Goal: Task Accomplishment & Management: Manage account settings

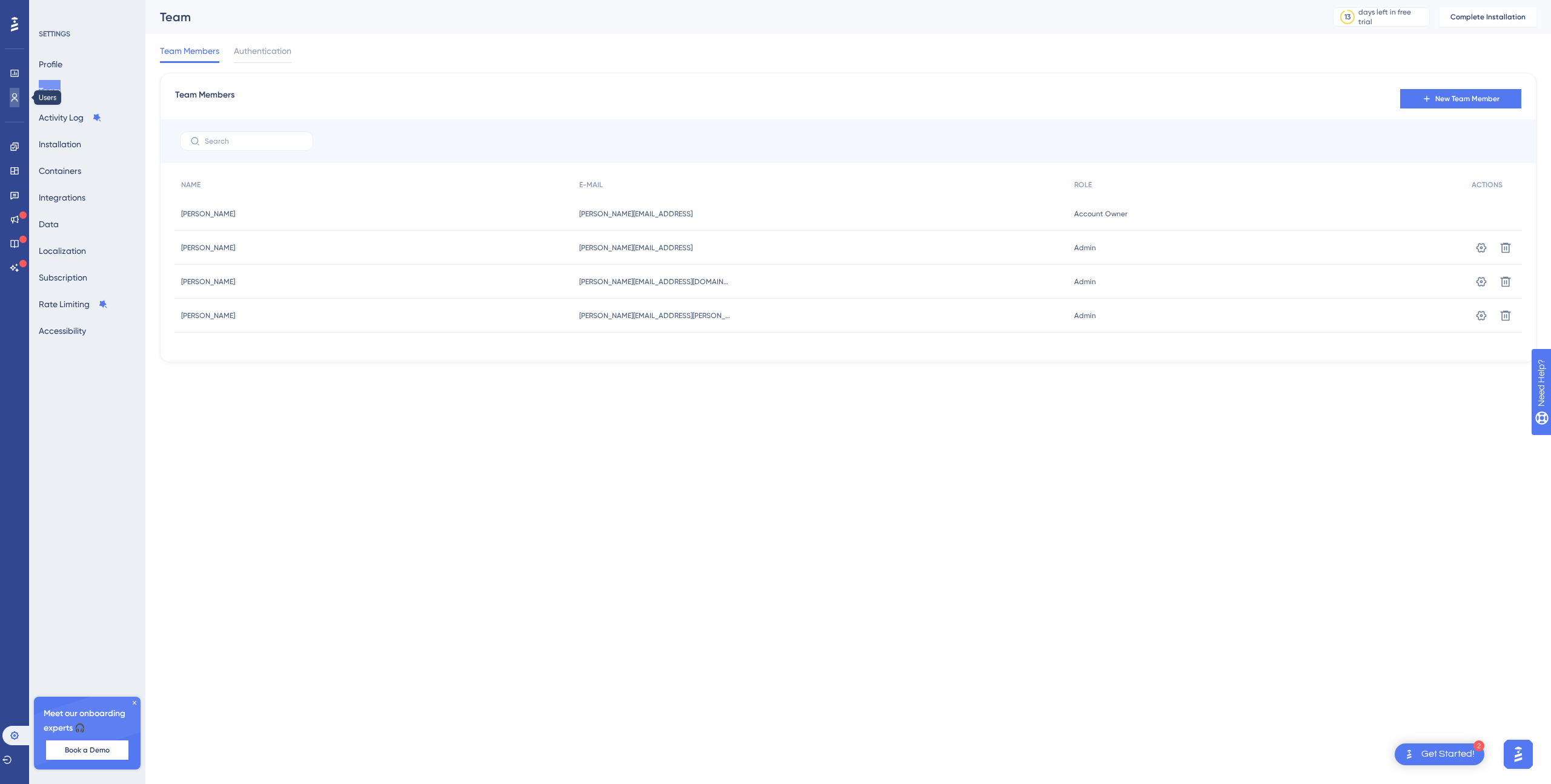
click at [12, 97] on icon at bounding box center [14, 97] width 10 height 10
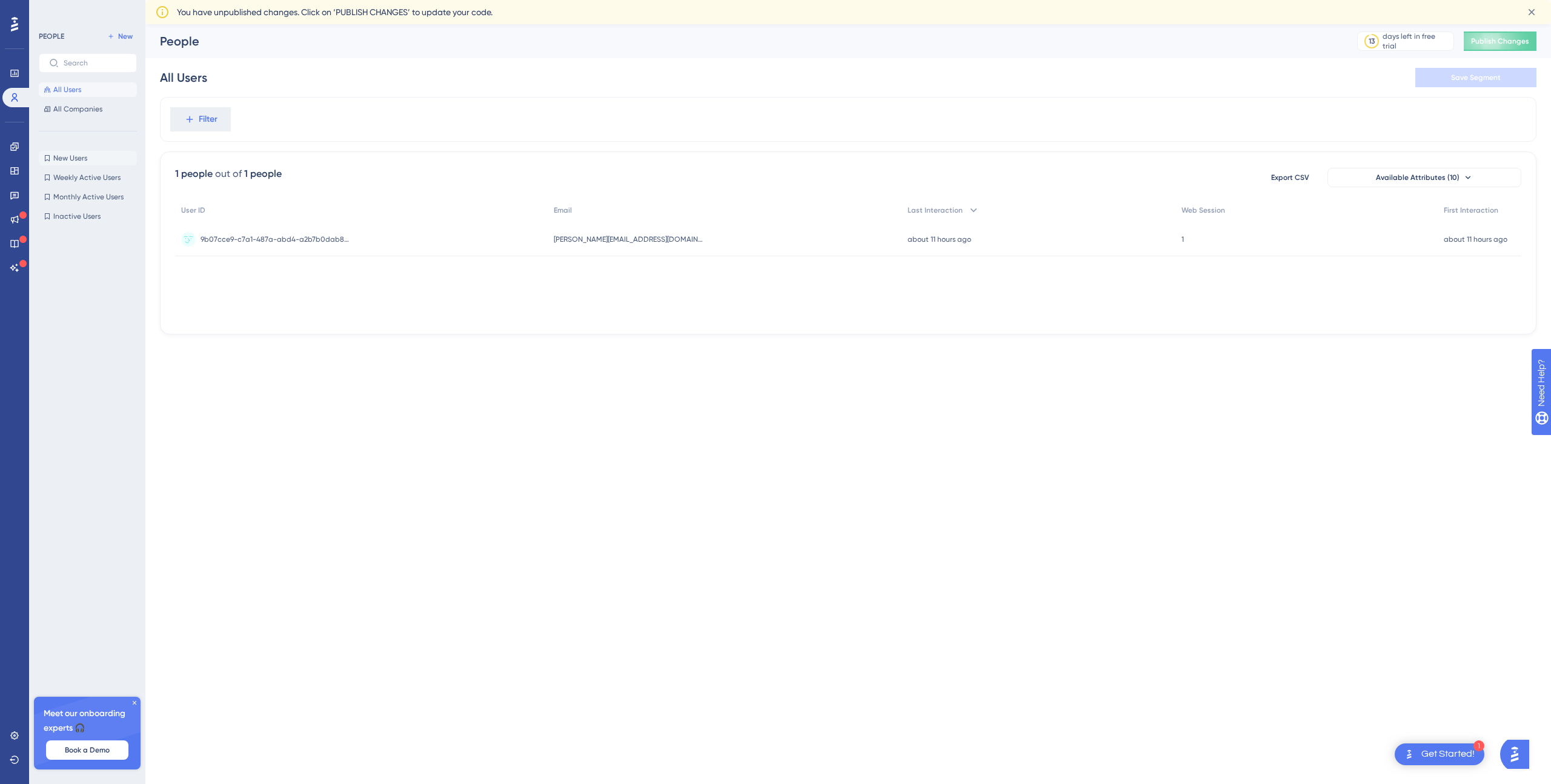
click at [53, 157] on span "New Users" at bounding box center [70, 158] width 34 height 10
click at [81, 108] on span "All Companies" at bounding box center [77, 109] width 49 height 10
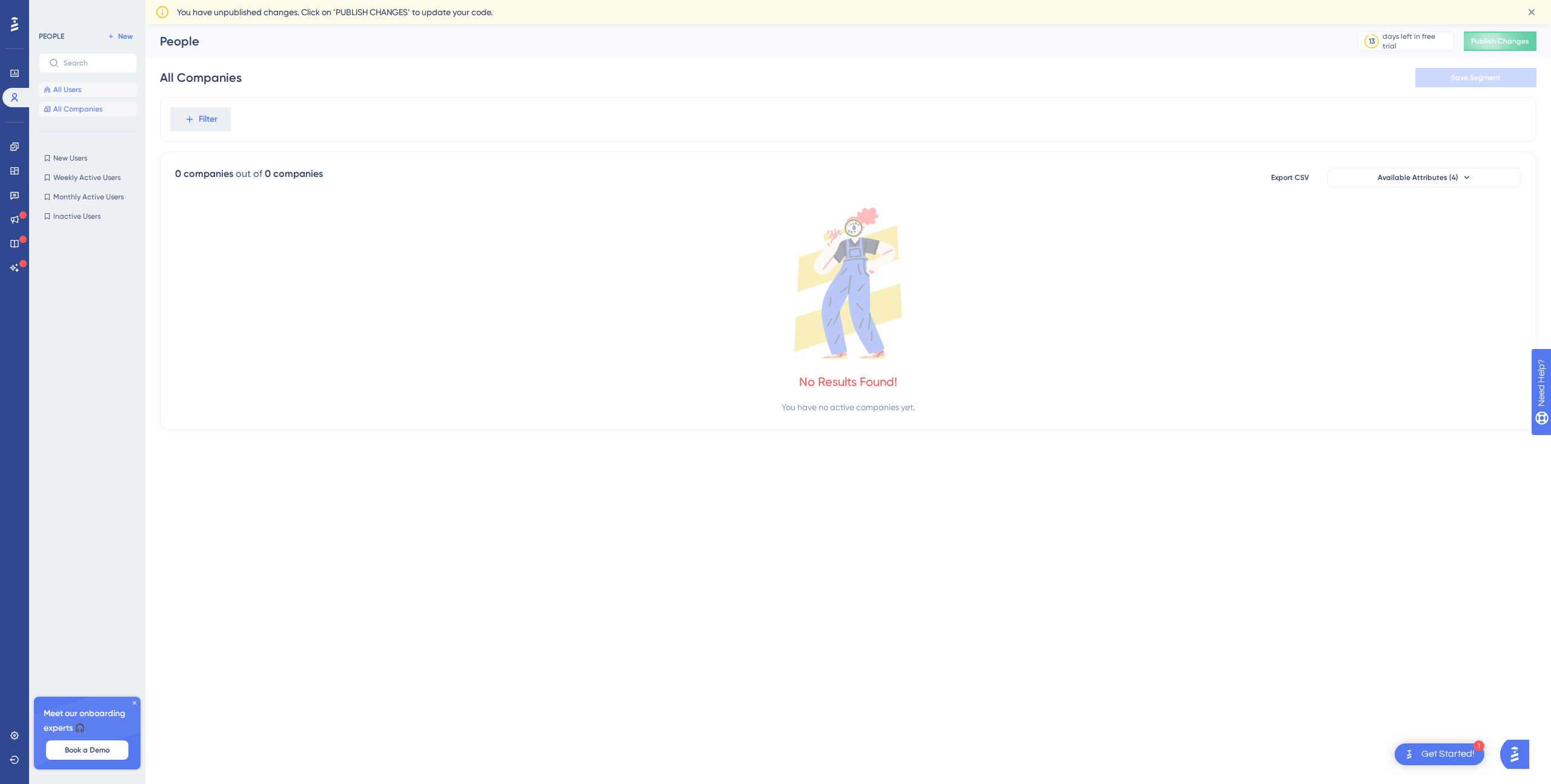
click at [59, 85] on span "All Users" at bounding box center [67, 90] width 28 height 10
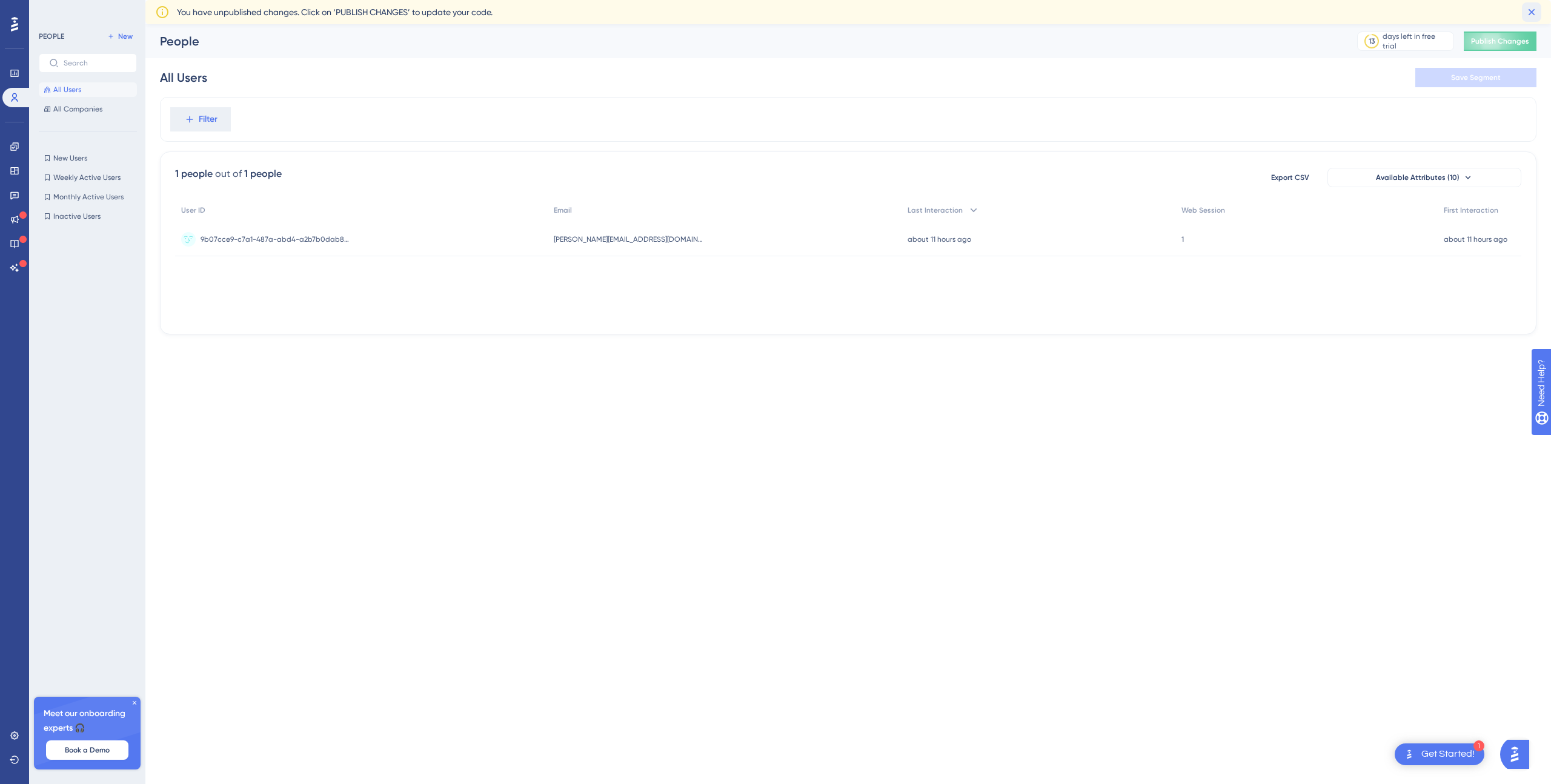
click at [1530, 8] on icon at bounding box center [1532, 12] width 12 height 12
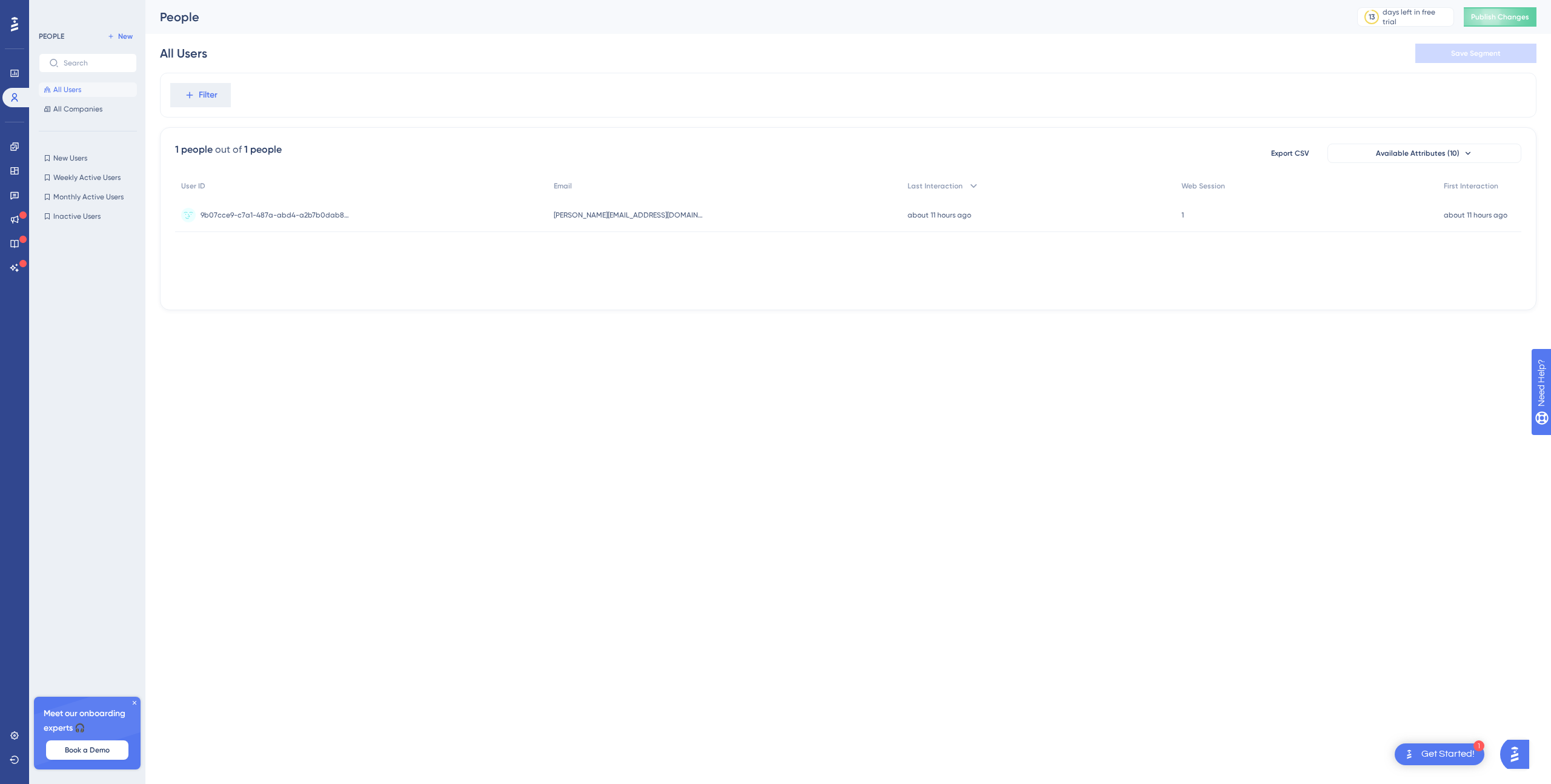
click at [1015, 94] on div "Filter" at bounding box center [848, 95] width 1376 height 45
click at [493, 253] on div "User ID Email Last Interaction Web Session First Interaction 9b07cce9-c7a1-487a…" at bounding box center [848, 235] width 1346 height 121
click at [131, 703] on icon at bounding box center [135, 703] width 8 height 8
click at [10, 736] on icon at bounding box center [14, 736] width 10 height 10
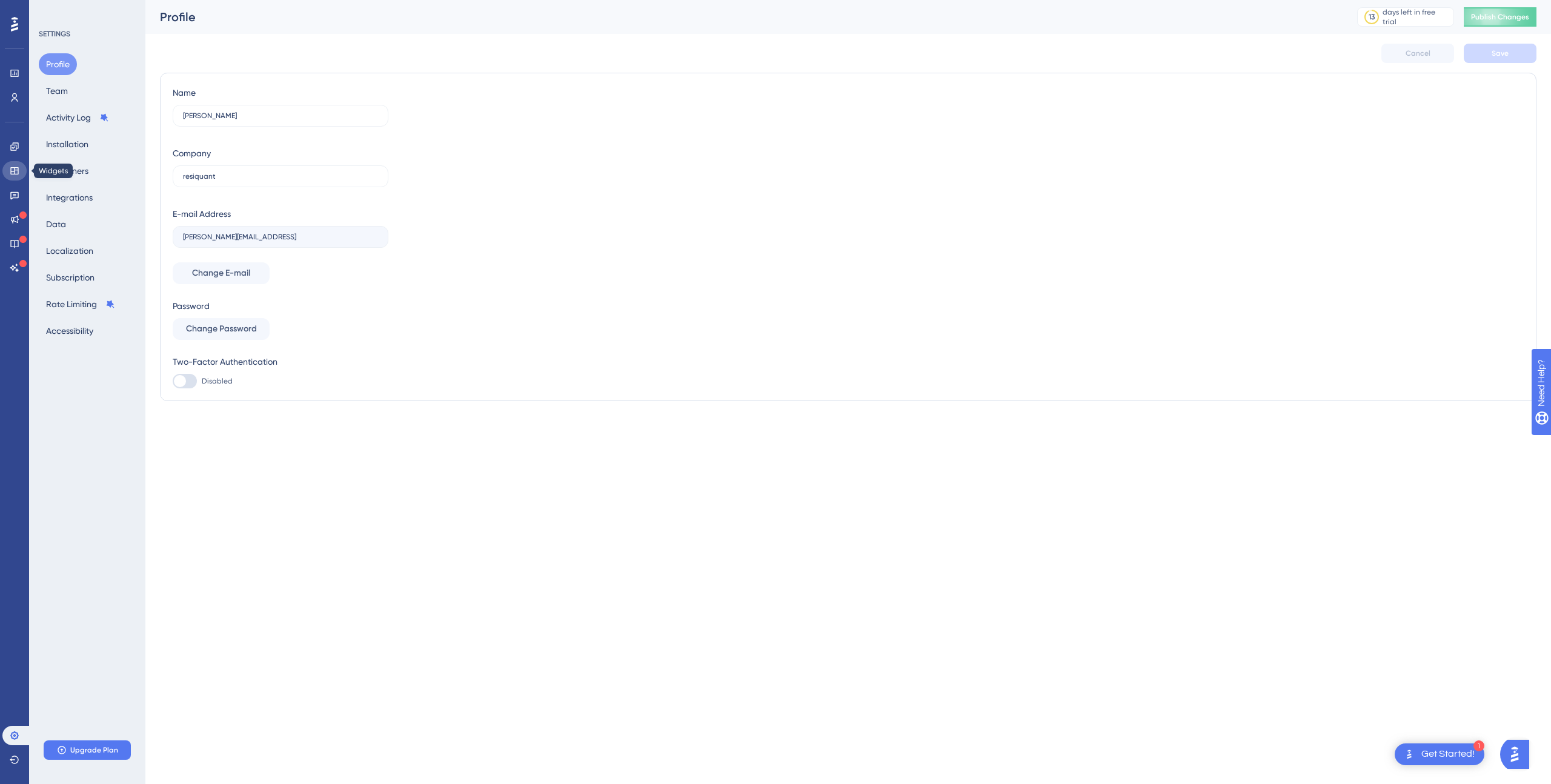
click at [17, 166] on icon at bounding box center [14, 171] width 10 height 10
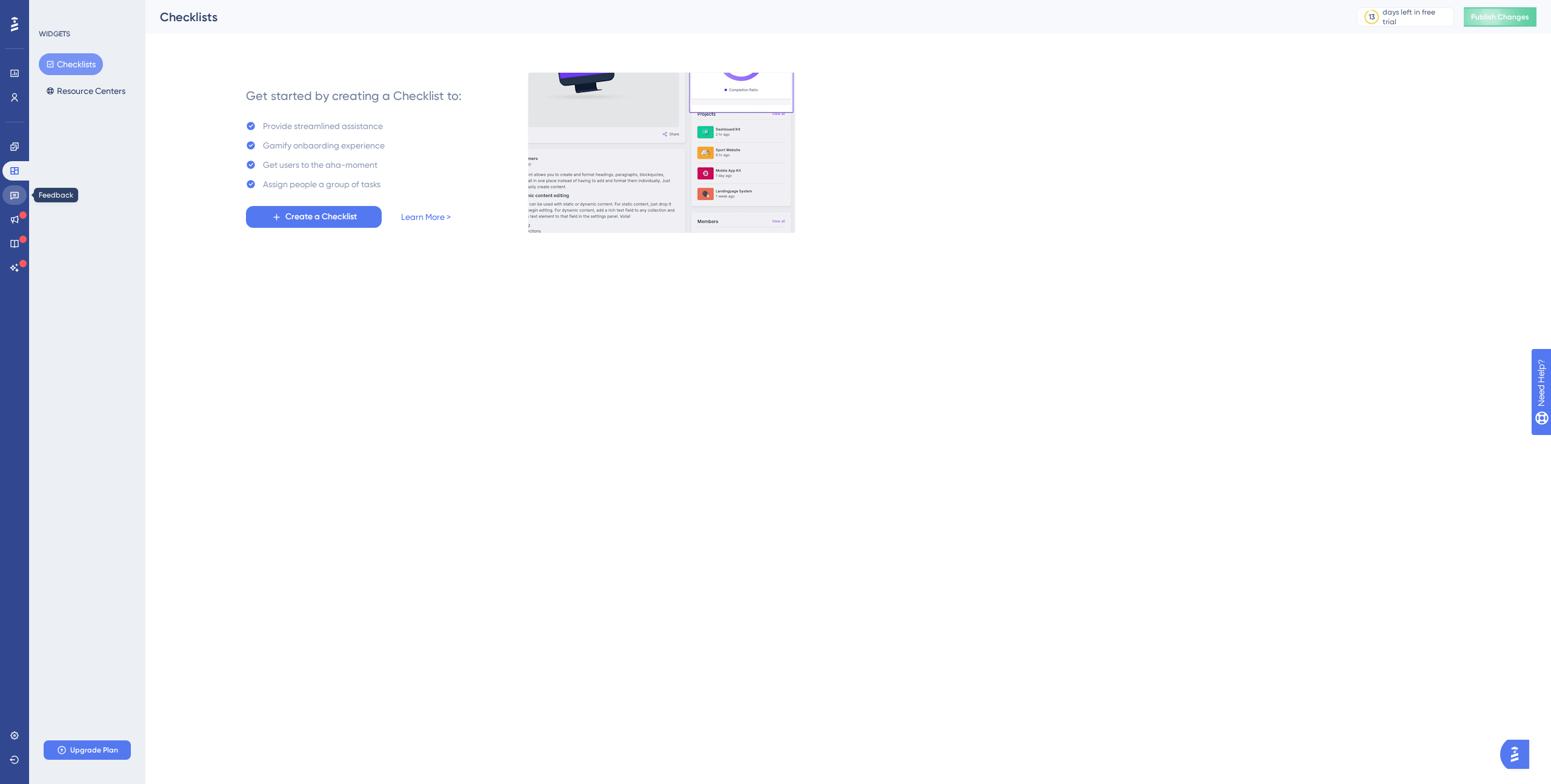
click at [17, 193] on icon at bounding box center [14, 195] width 10 height 10
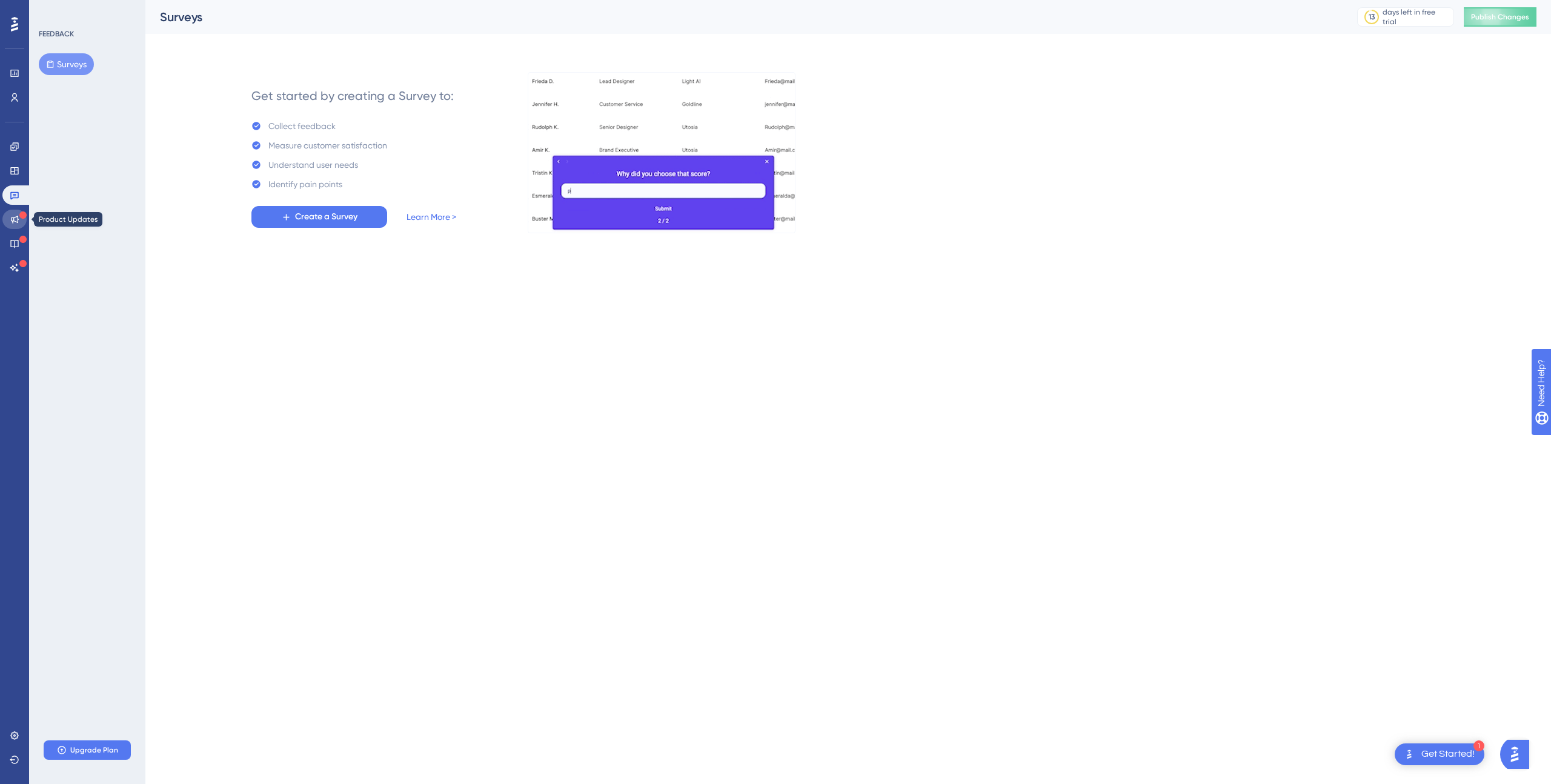
click at [14, 216] on icon at bounding box center [14, 219] width 10 height 10
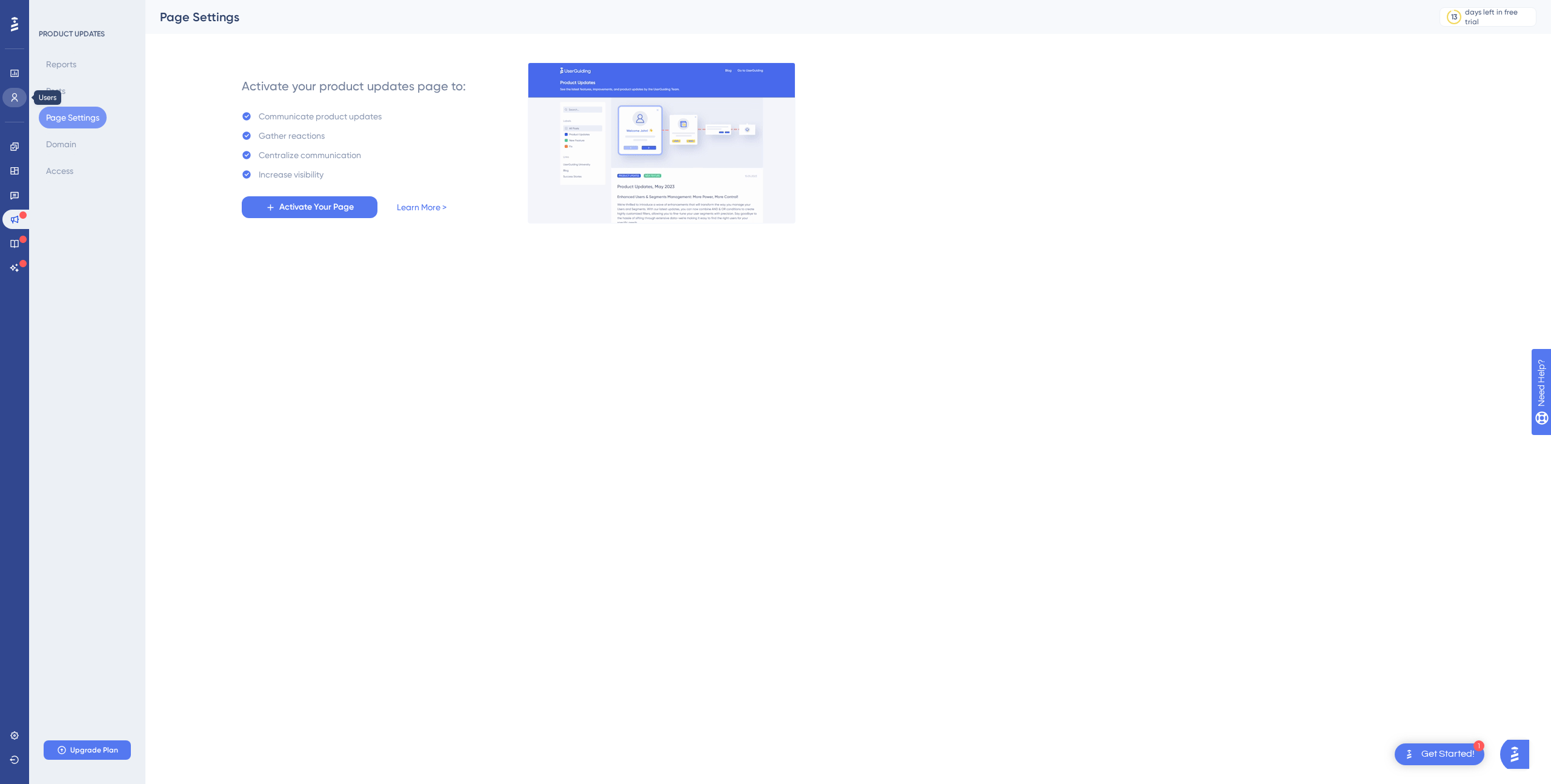
click at [11, 92] on link at bounding box center [14, 97] width 24 height 19
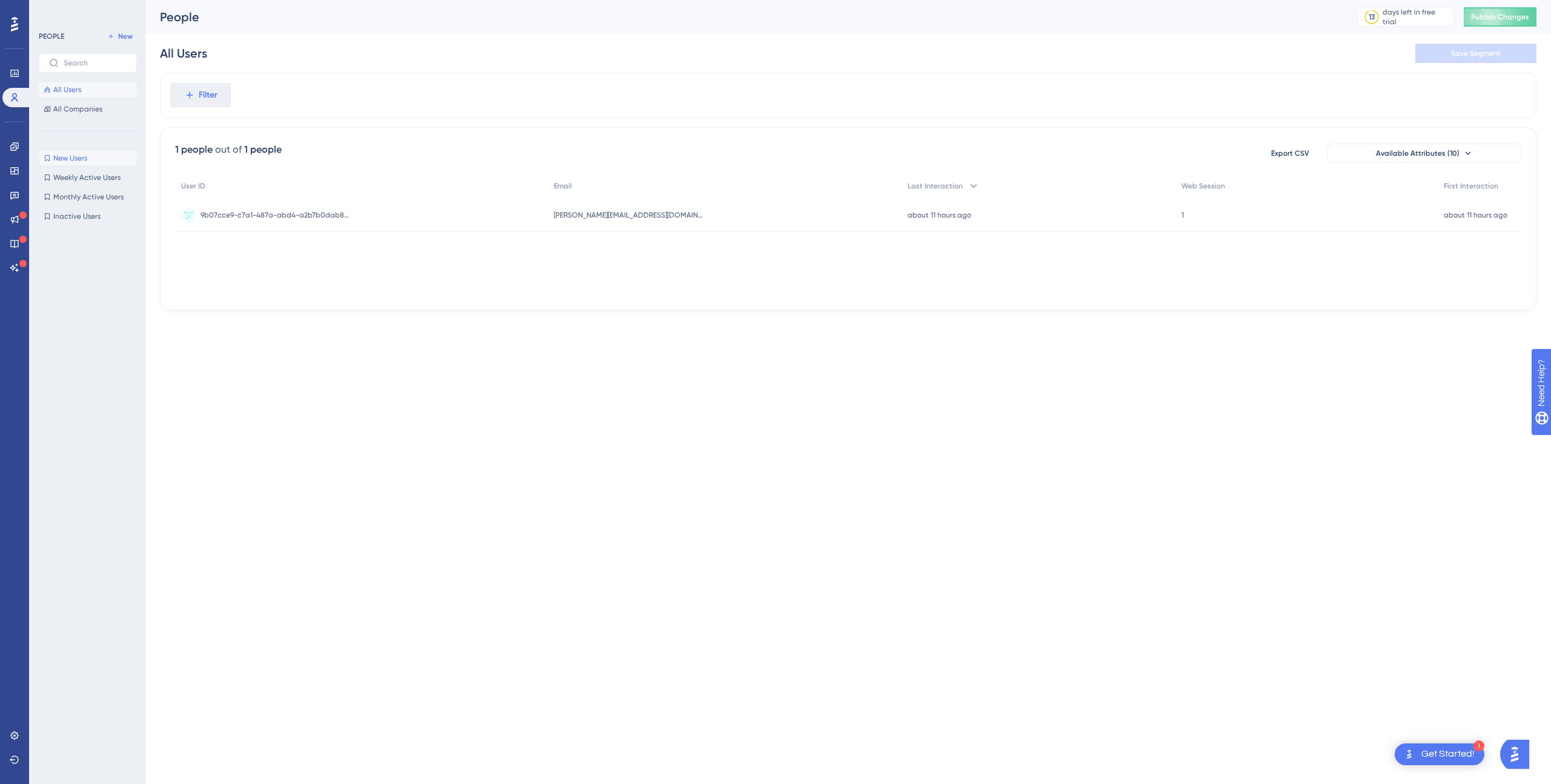
click at [74, 159] on span "New Users" at bounding box center [70, 158] width 34 height 10
click at [108, 176] on span "Weekly Active Users" at bounding box center [86, 177] width 67 height 10
click at [99, 193] on span "Monthly Active Users" at bounding box center [88, 197] width 70 height 10
click at [93, 210] on button "Inactive Users Inactive Users" at bounding box center [88, 216] width 98 height 14
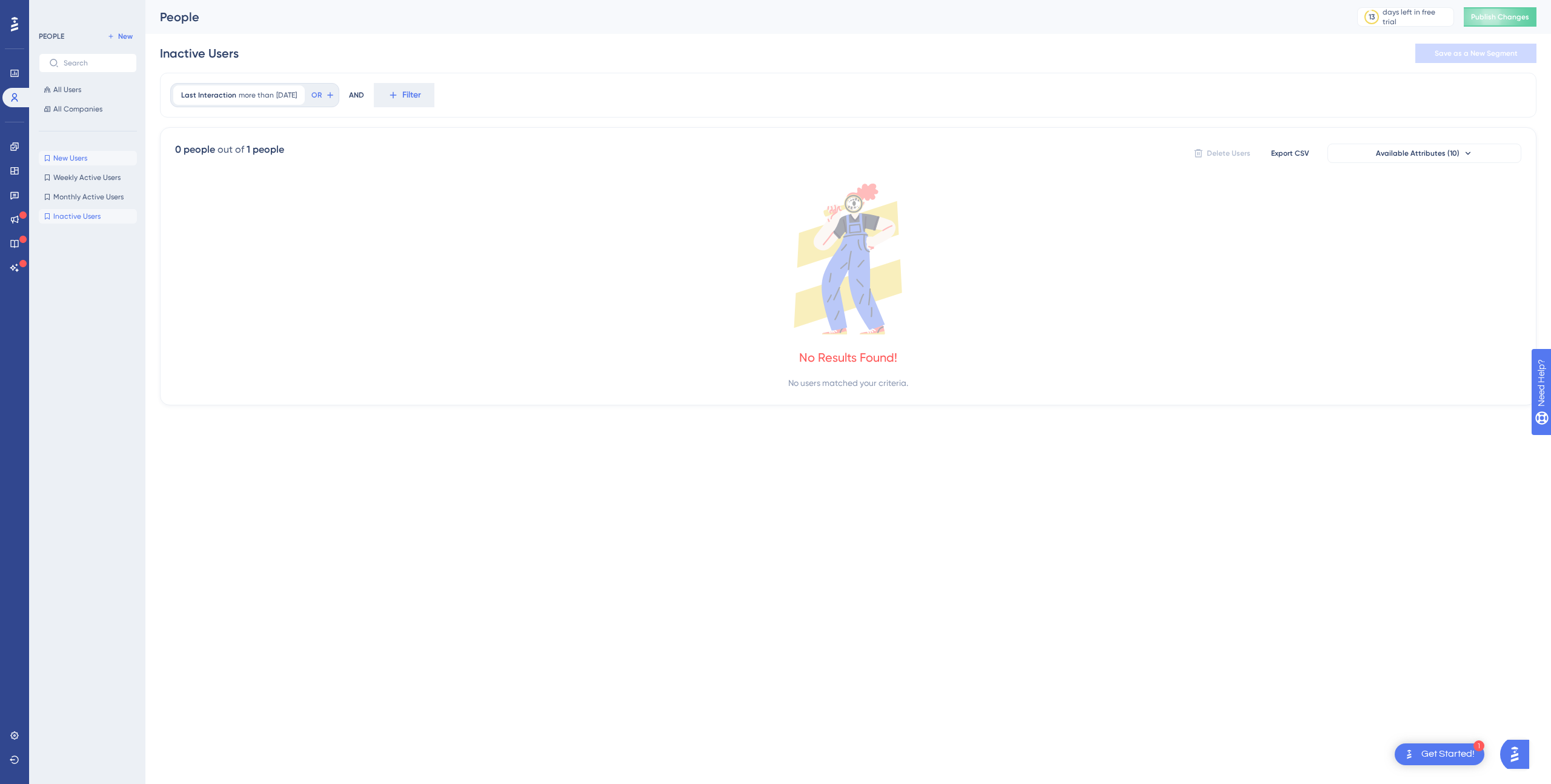
click at [83, 157] on span "New Users" at bounding box center [70, 158] width 34 height 10
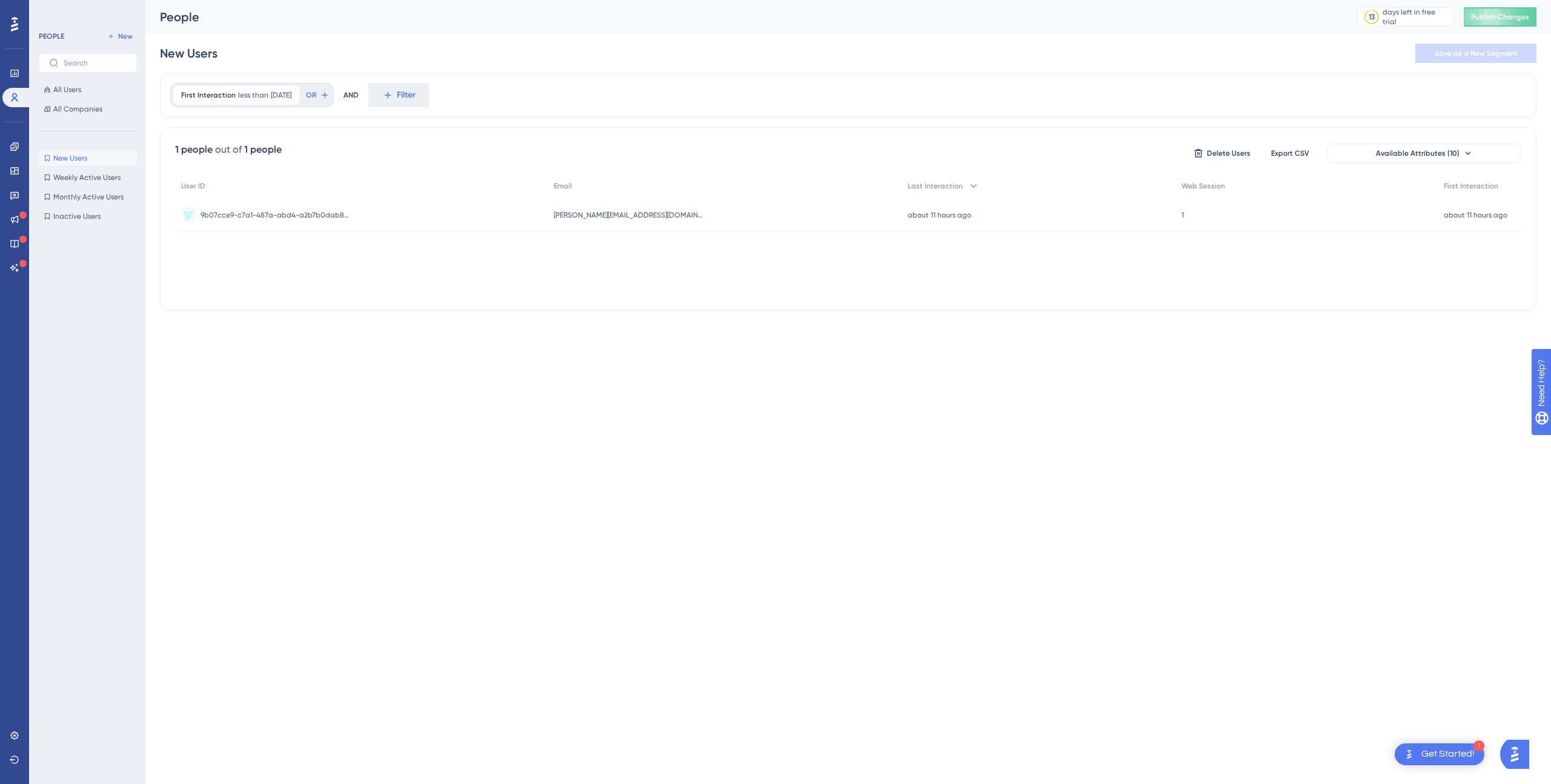
click at [676, 290] on div "User ID Email Last Interaction Web Session First Interaction 9b07cce9-c7a1-487a…" at bounding box center [848, 235] width 1346 height 121
click at [12, 733] on icon at bounding box center [14, 736] width 10 height 10
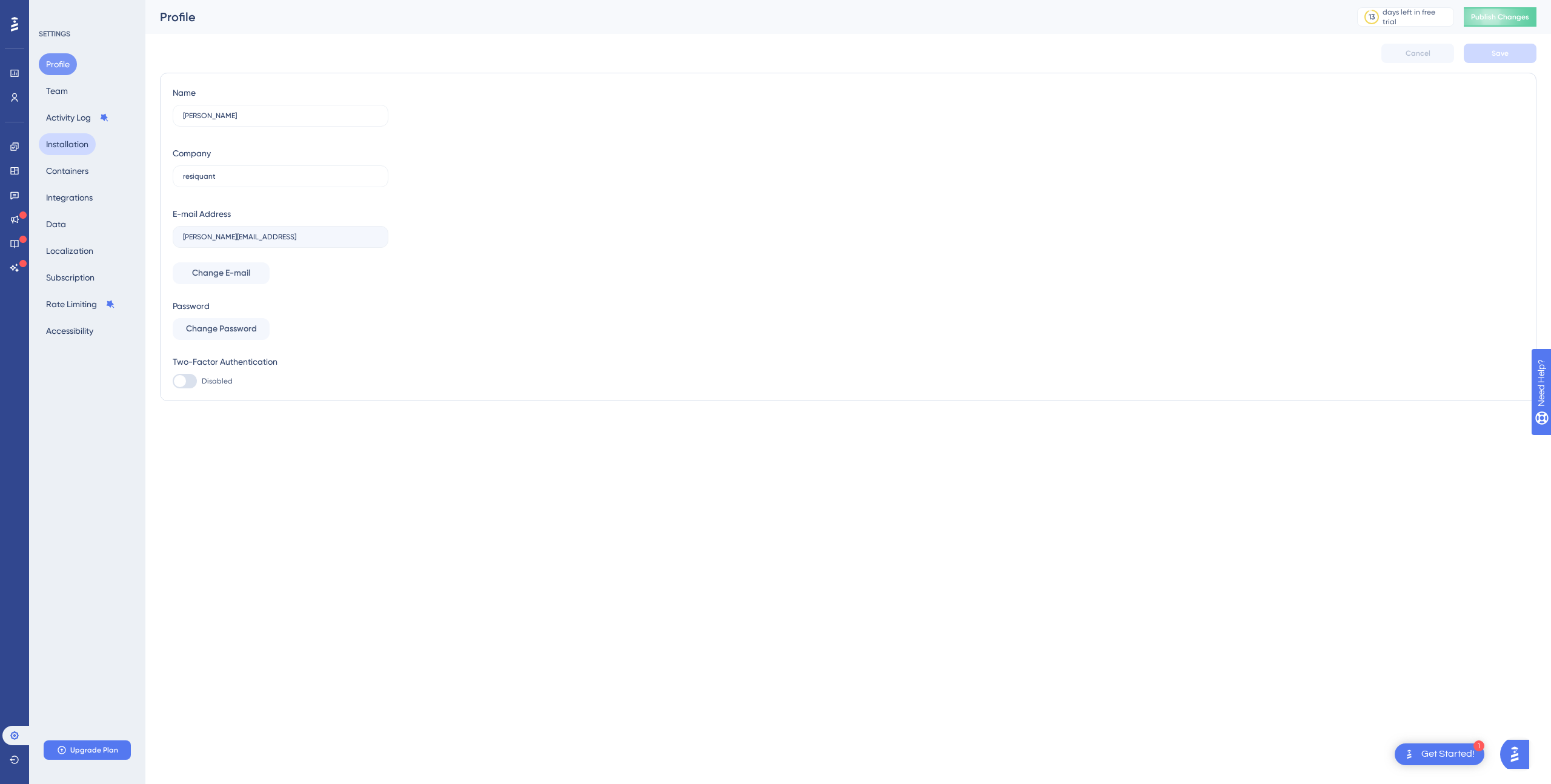
click at [83, 148] on button "Installation" at bounding box center [67, 144] width 57 height 22
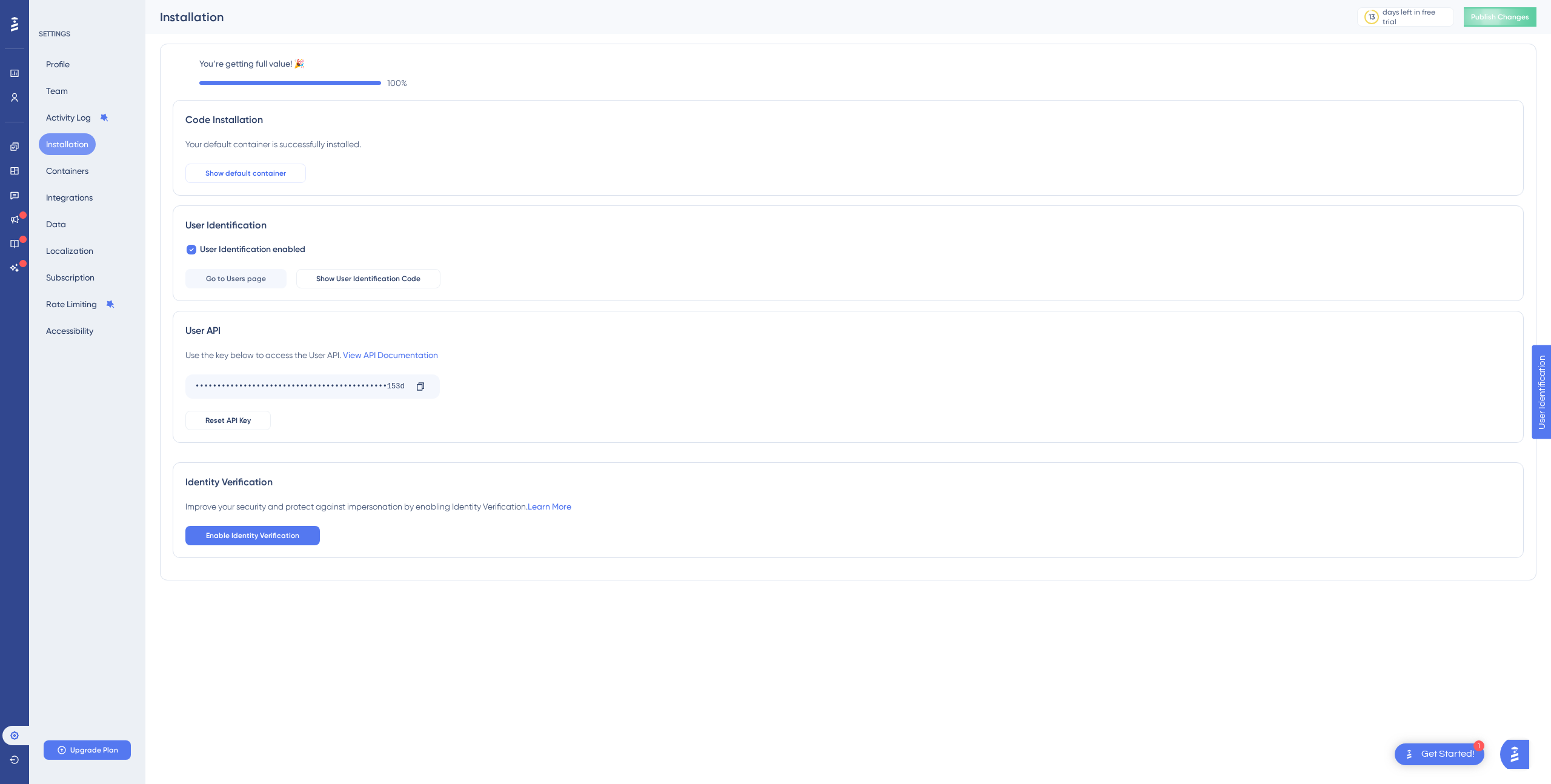
click at [262, 173] on span "Show default container" at bounding box center [246, 173] width 81 height 10
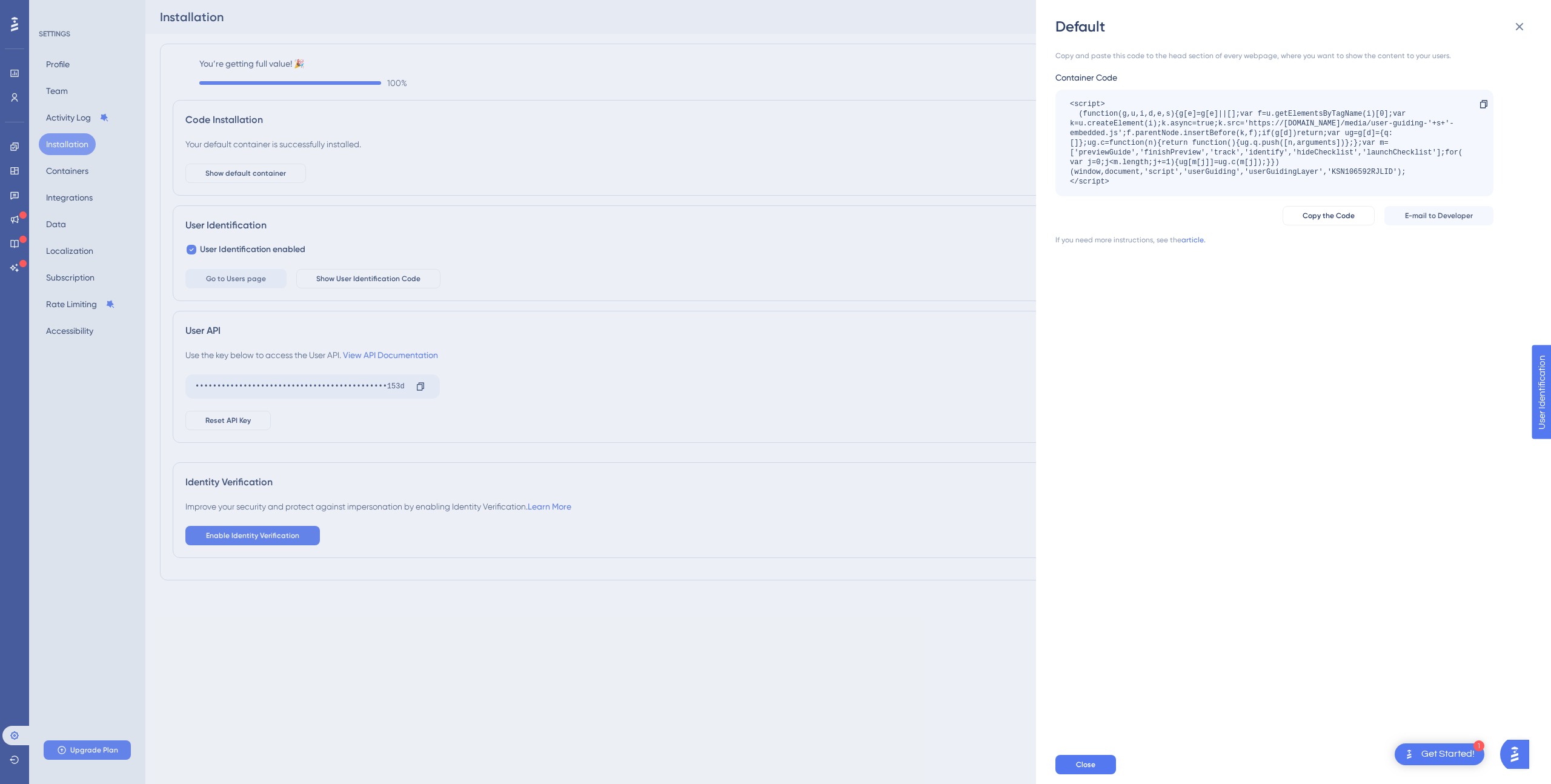
click at [1371, 170] on div "<script> (function(g,u,i,d,e,s){g[e]=g[e]||[];var f=u.getElementsByTagName(i)[0…" at bounding box center [1268, 143] width 397 height 87
click at [811, 439] on div "Default Copy and paste this code to the head section of every webpage, where yo…" at bounding box center [775, 392] width 1551 height 784
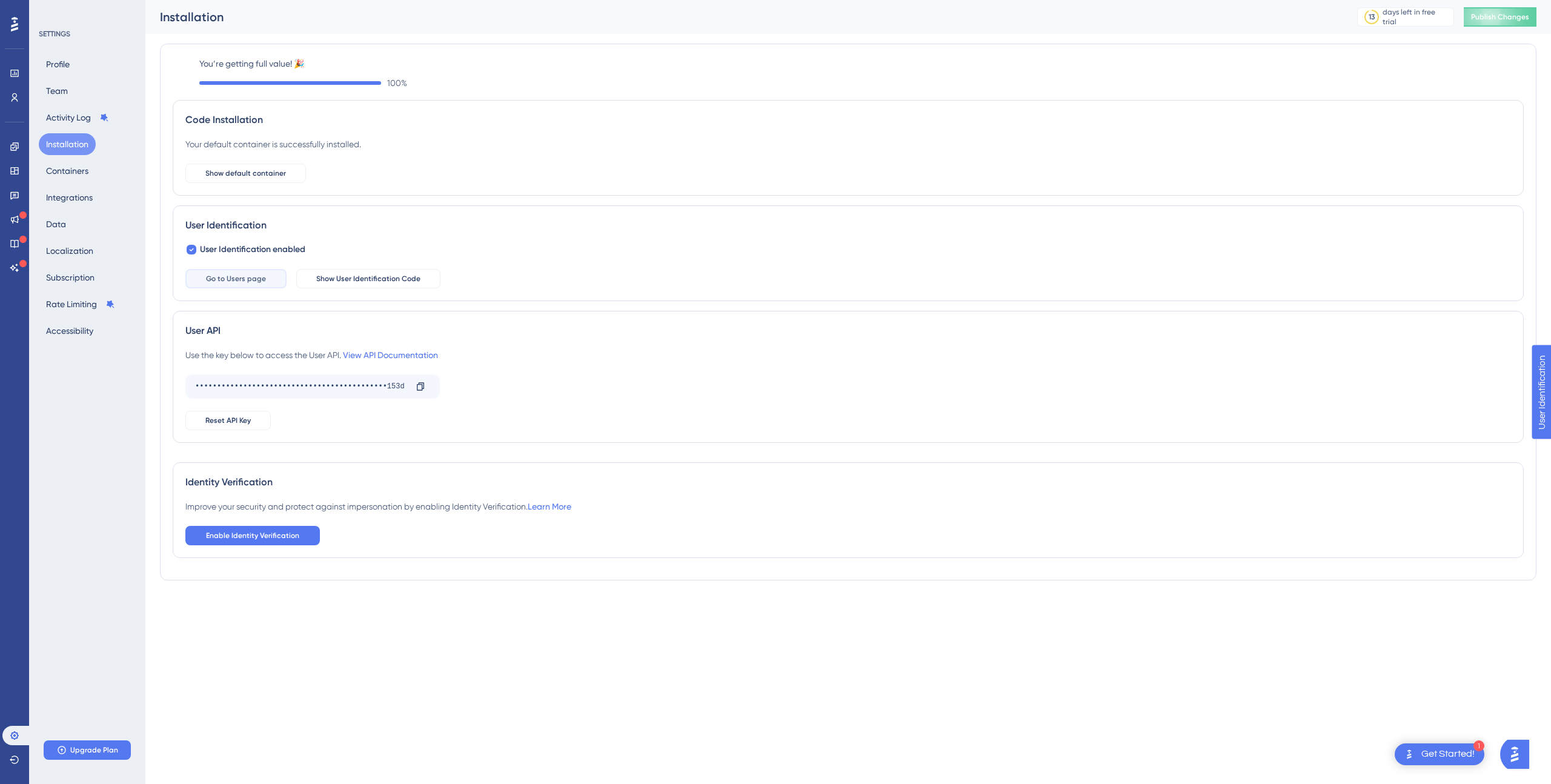
click at [248, 282] on span "Go to Users page" at bounding box center [235, 279] width 60 height 10
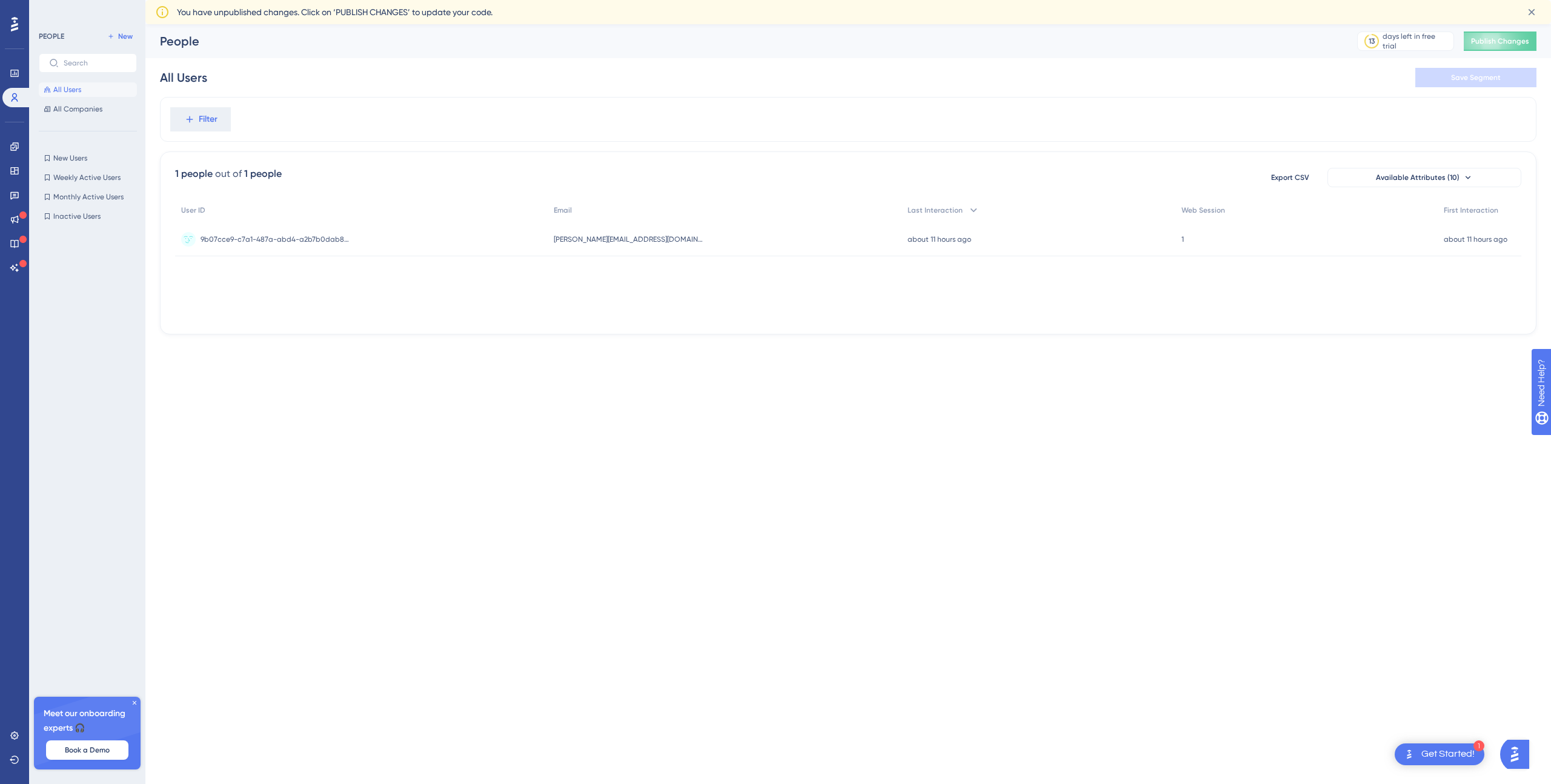
click at [134, 699] on icon at bounding box center [135, 703] width 8 height 8
click at [133, 701] on div at bounding box center [91, 482] width 106 height 518
drag, startPoint x: 381, startPoint y: 573, endPoint x: 392, endPoint y: 567, distance: 12.5
click at [382, 0] on html "1 Get Started! Performance Users Engagement Widgets Feedback Product Updates Kn…" at bounding box center [775, 0] width 1551 height 0
drag, startPoint x: 387, startPoint y: 181, endPoint x: 409, endPoint y: 153, distance: 35.6
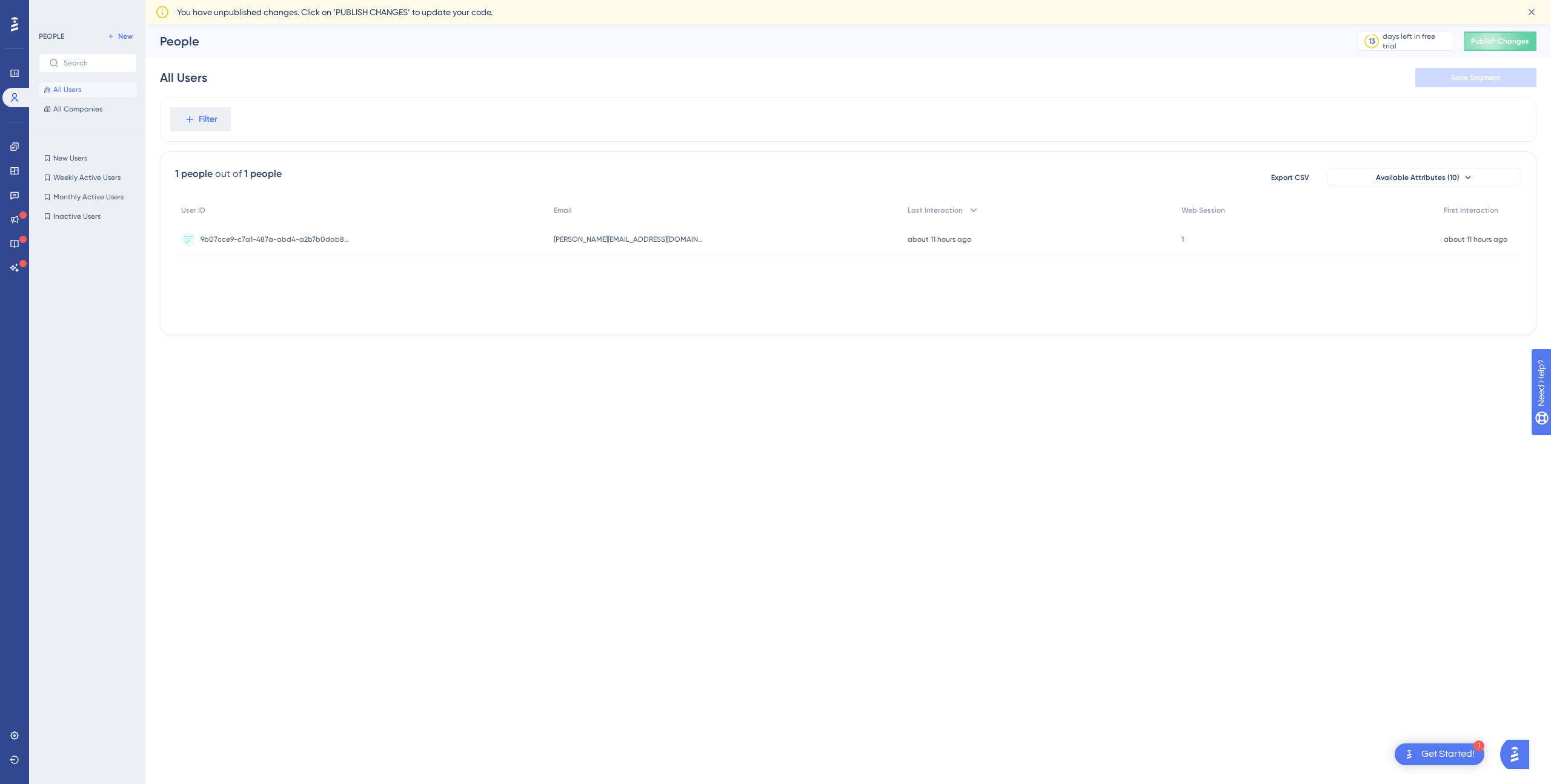
click at [387, 181] on div "1 people out of 1 people Export CSV Available Attributes (10)" at bounding box center [848, 177] width 1346 height 22
click at [1455, 182] on button "Available Attributes (10)" at bounding box center [1424, 177] width 194 height 19
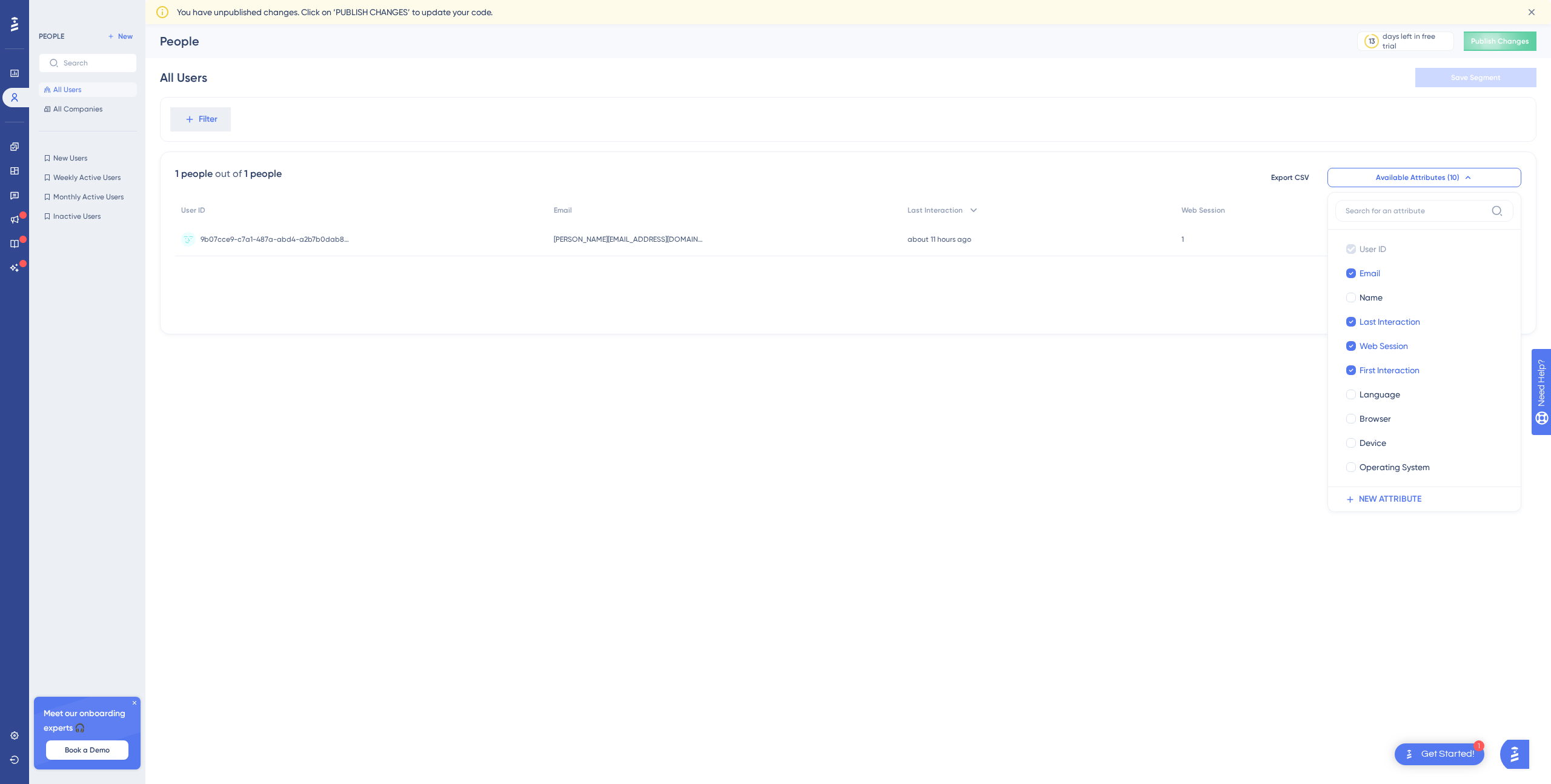
click at [1199, 322] on div "1 people out of 1 people Export CSV Available Attributes (10) User ID User ID E…" at bounding box center [848, 242] width 1376 height 183
click at [68, 219] on span "Inactive Users" at bounding box center [77, 216] width 47 height 10
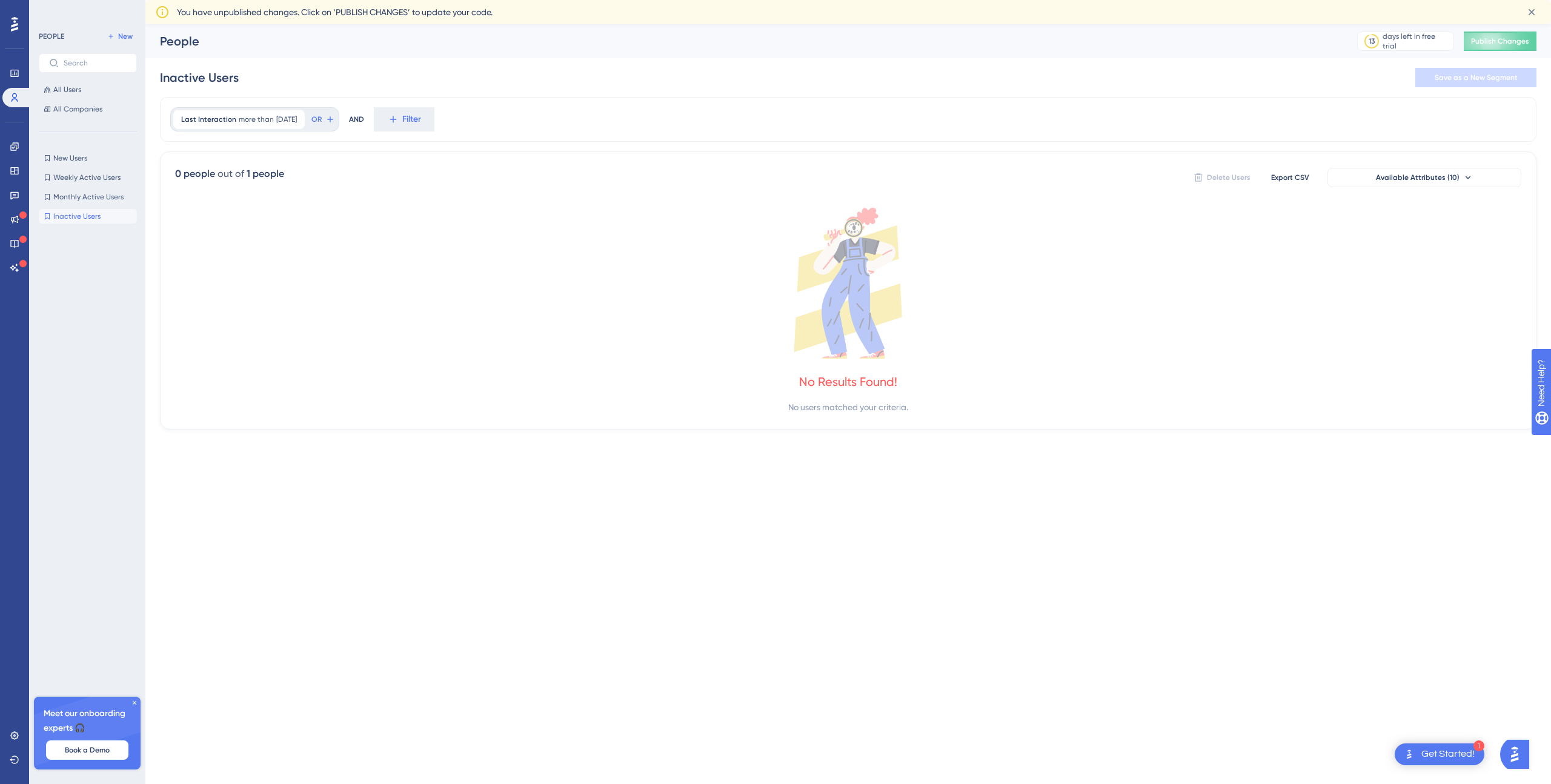
click at [133, 704] on icon at bounding box center [135, 703] width 8 height 8
click at [73, 160] on span "New Users" at bounding box center [70, 158] width 34 height 10
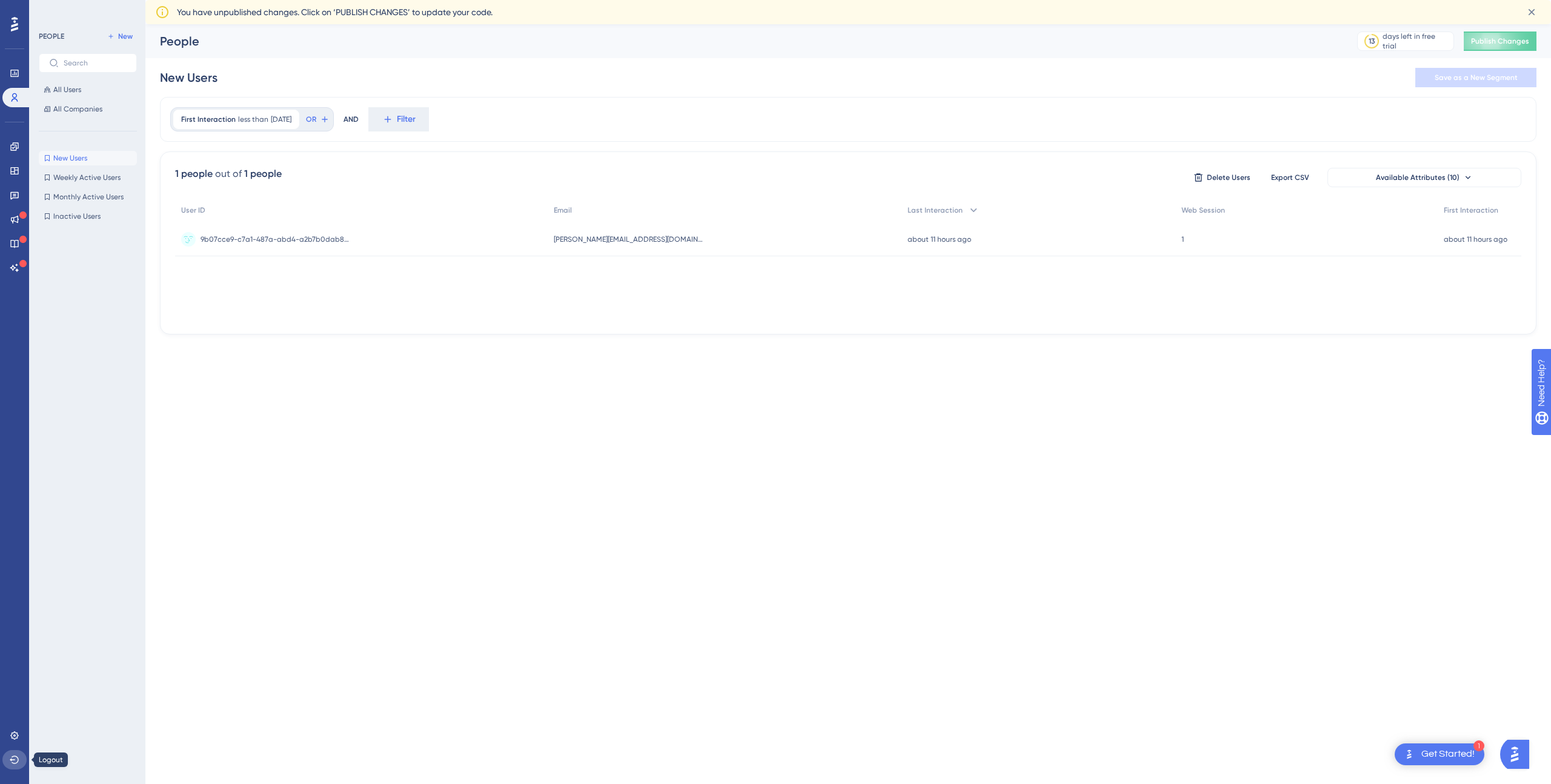
click at [11, 765] on button at bounding box center [14, 760] width 24 height 19
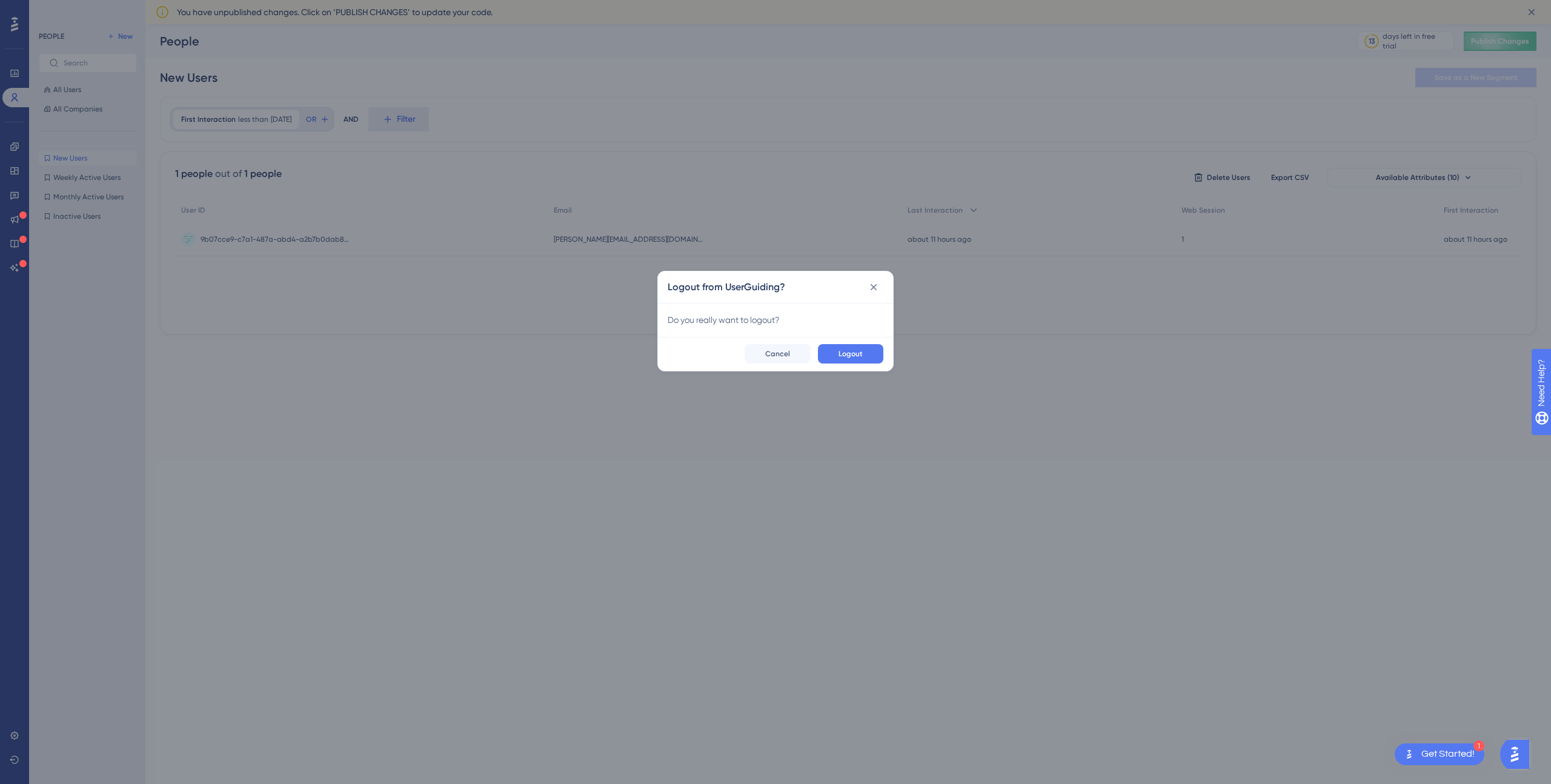
click at [864, 340] on div "Logout Cancel" at bounding box center [775, 353] width 235 height 34
click at [865, 342] on div "Logout Cancel" at bounding box center [775, 353] width 235 height 34
click at [864, 348] on button "Logout" at bounding box center [850, 354] width 66 height 19
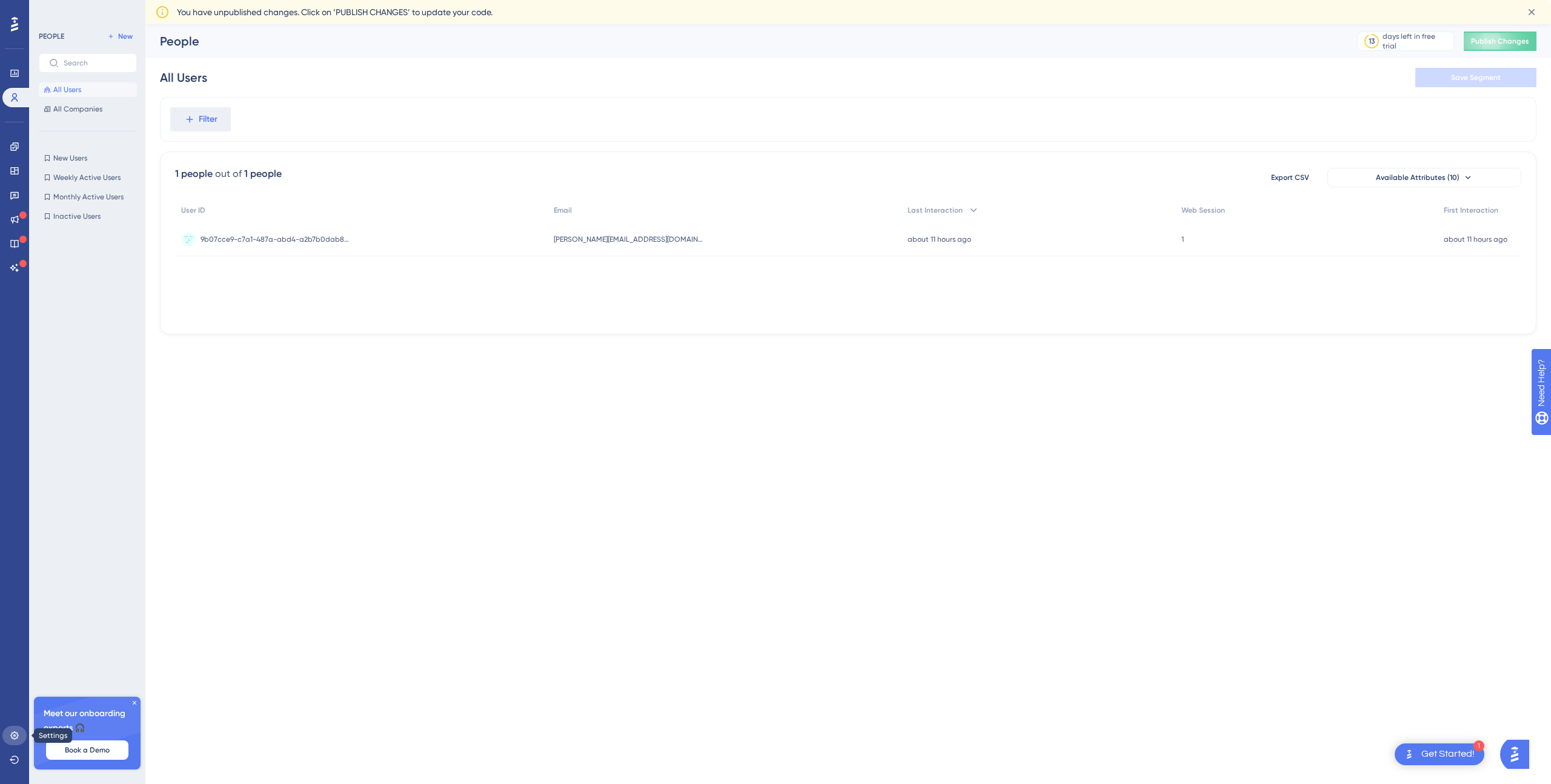
click at [21, 733] on link at bounding box center [14, 736] width 24 height 19
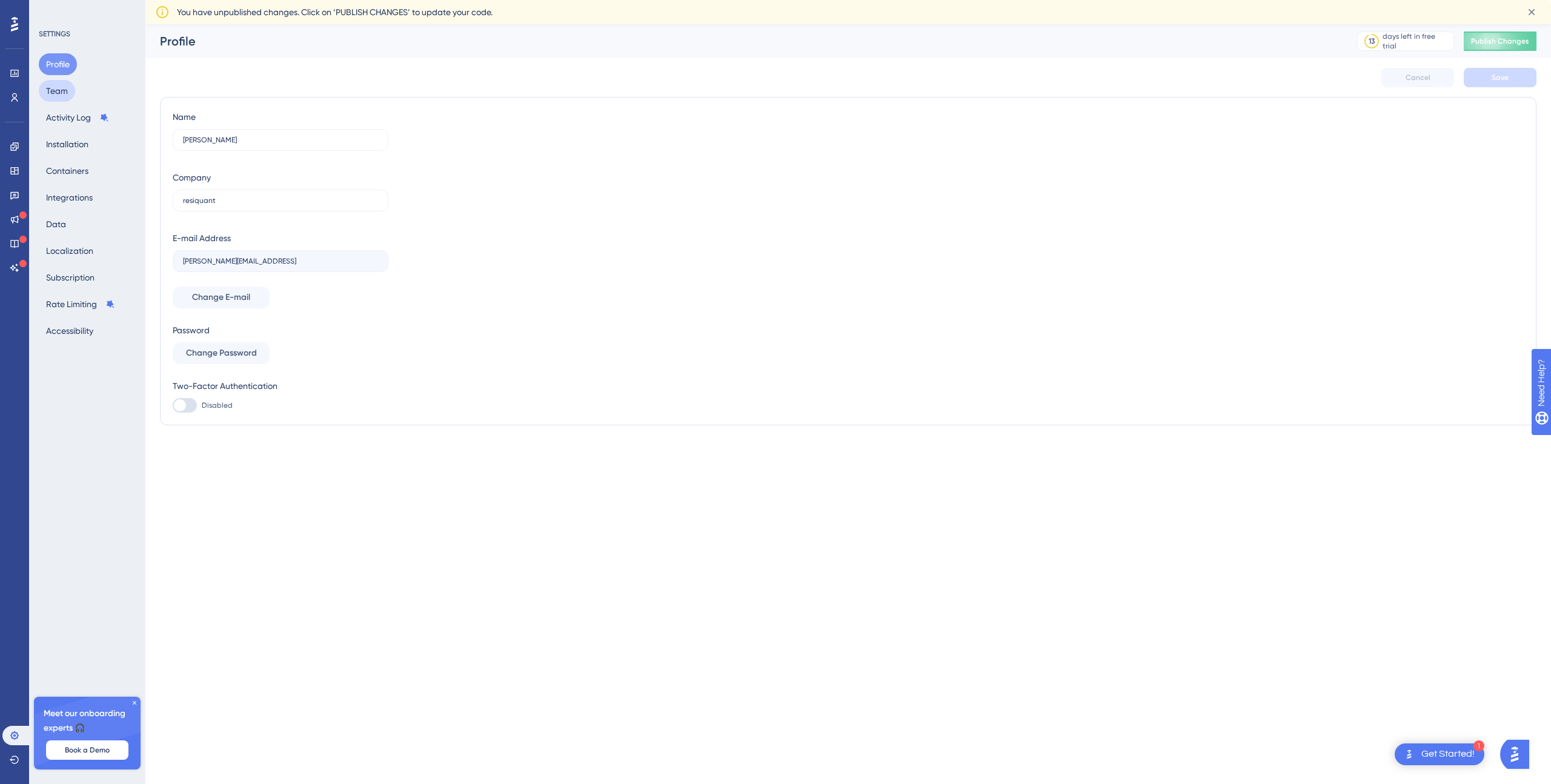
click at [63, 82] on button "Team" at bounding box center [57, 91] width 37 height 22
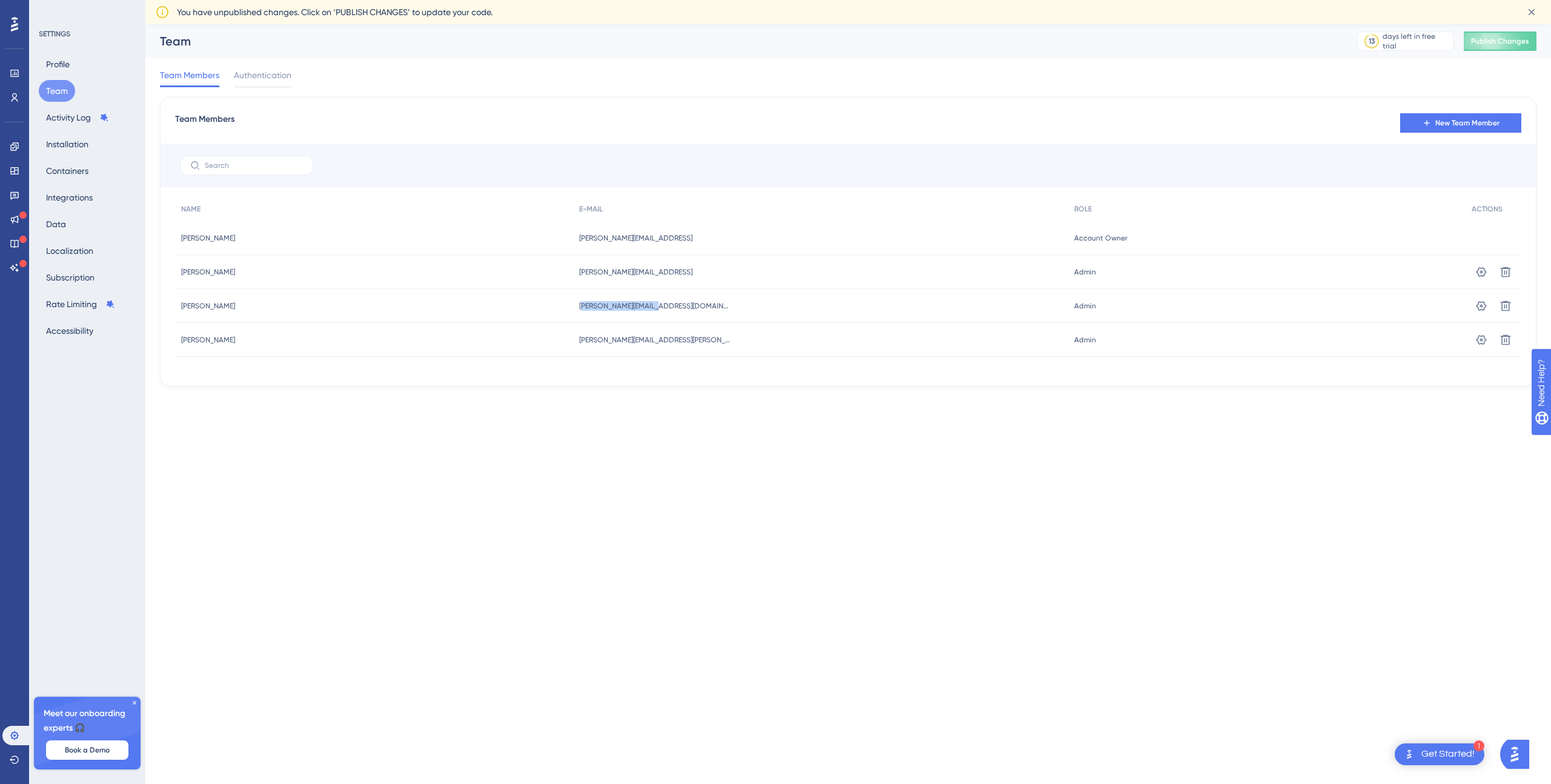
drag, startPoint x: 604, startPoint y: 308, endPoint x: 696, endPoint y: 304, distance: 92.1
click at [696, 304] on div "[PERSON_NAME][EMAIL_ADDRESS][DOMAIN_NAME] [PERSON_NAME][DOMAIN_NAME][EMAIL_ADDR…" at bounding box center [821, 306] width 496 height 34
click at [699, 304] on div "[PERSON_NAME][EMAIL_ADDRESS][DOMAIN_NAME] [PERSON_NAME][DOMAIN_NAME][EMAIL_ADDR…" at bounding box center [821, 306] width 496 height 34
drag, startPoint x: 674, startPoint y: 306, endPoint x: 586, endPoint y: 309, distance: 88.1
click at [0, 0] on div "[PERSON_NAME] Van Quang Van [EMAIL_ADDRESS][DOMAIN_NAME] [PERSON_NAME][DOMAIN_N…" at bounding box center [0, 0] width 0 height 0
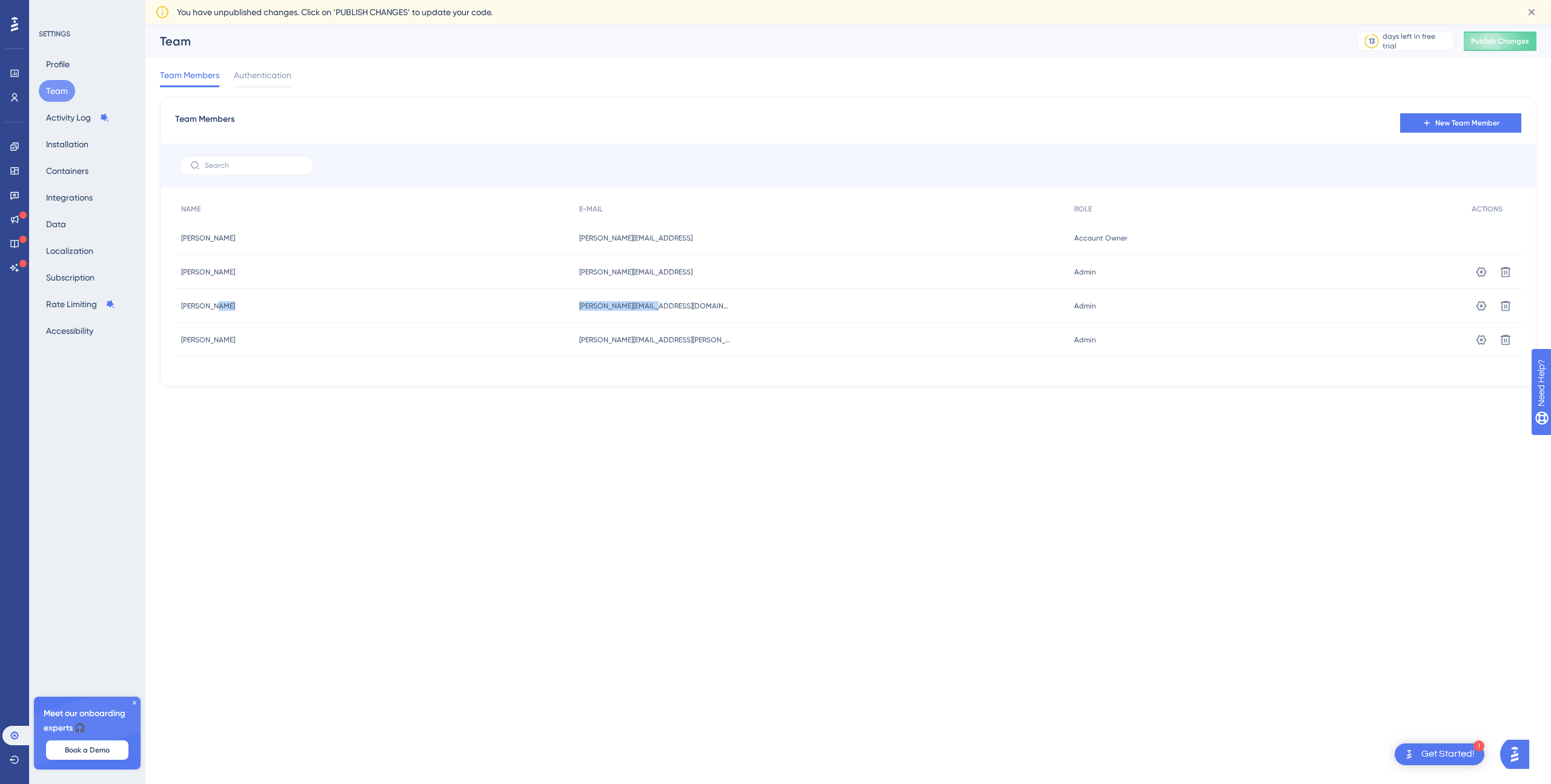
copy div "Quang Van [EMAIL_ADDRESS][DOMAIN_NAME]"
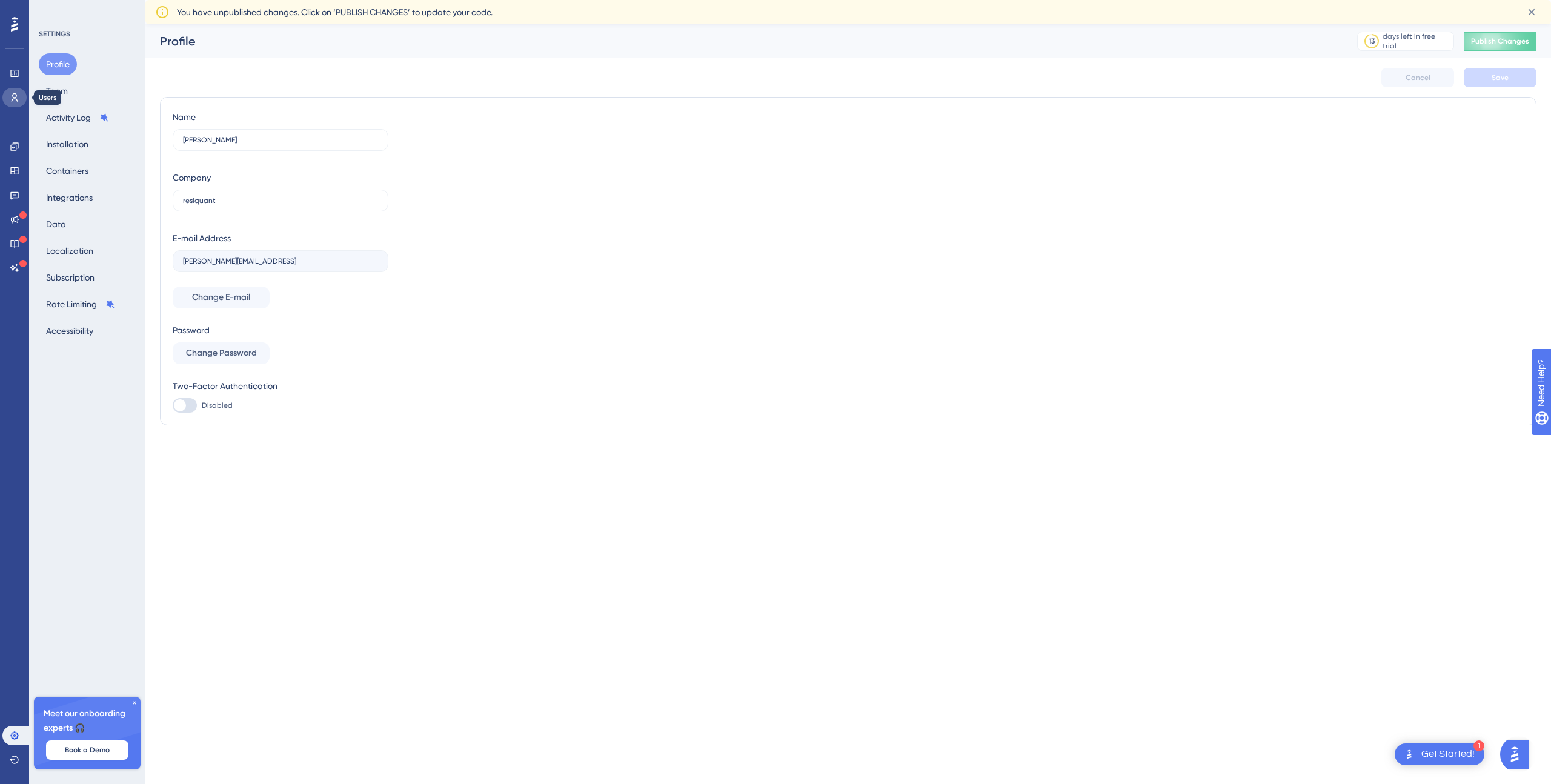
drag, startPoint x: 10, startPoint y: 104, endPoint x: 37, endPoint y: 107, distance: 27.2
click at [10, 104] on link at bounding box center [14, 97] width 24 height 19
